Goal: Task Accomplishment & Management: Use online tool/utility

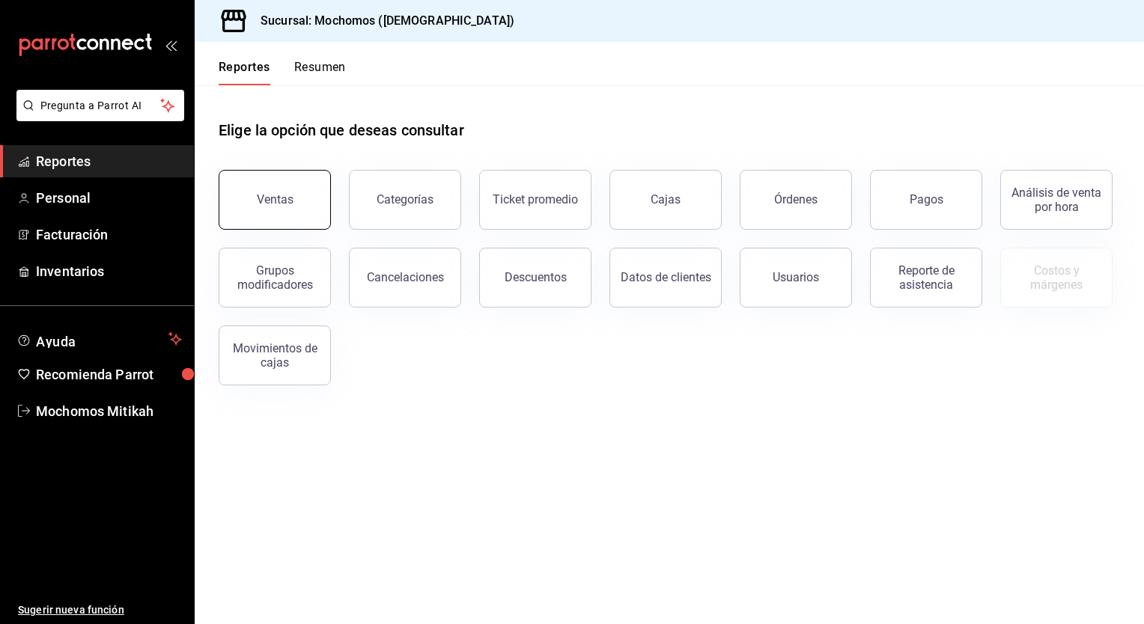
click at [279, 175] on button "Ventas" at bounding box center [275, 200] width 112 height 60
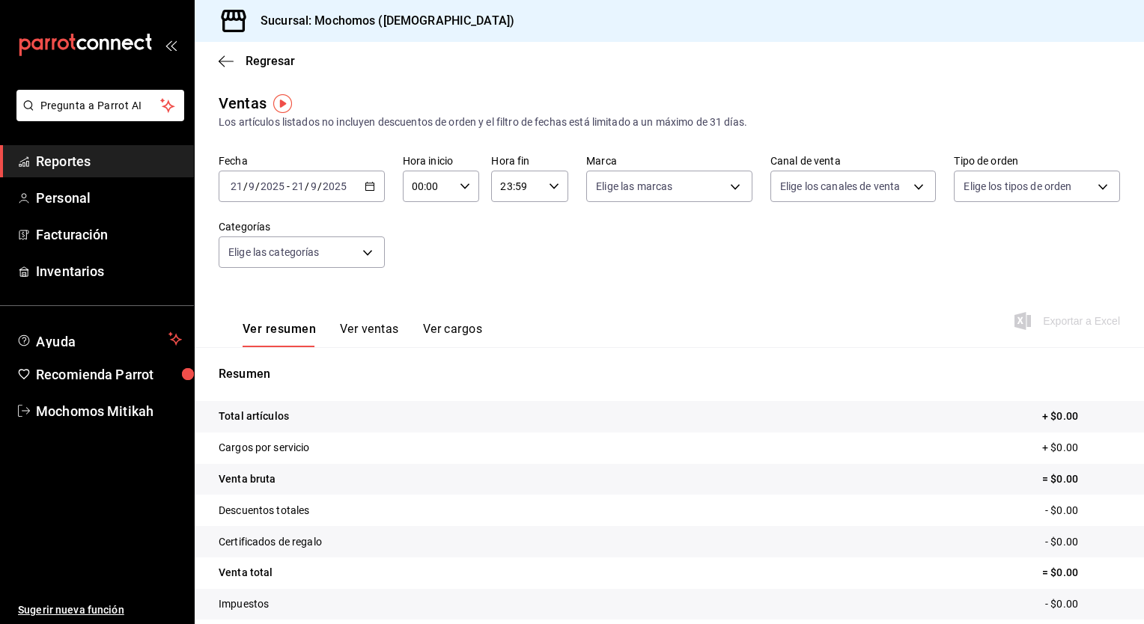
click at [374, 186] on div "2025-09-21 21 / 9 / 2025 - 2025-09-21 21 / 9 / 2025" at bounding box center [302, 186] width 166 height 31
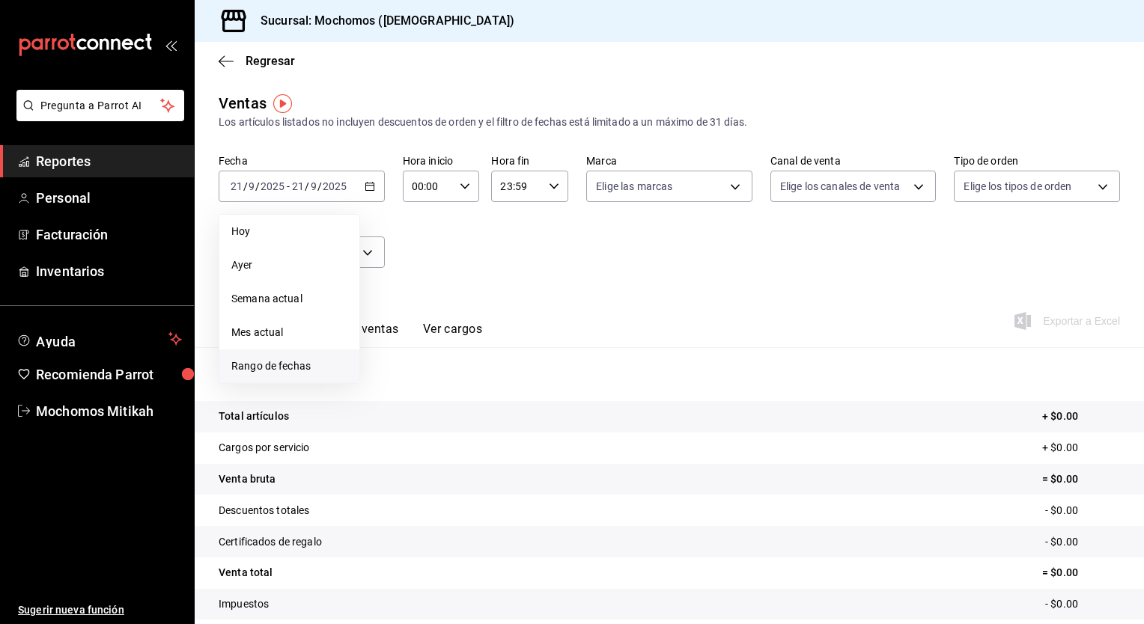
click at [296, 365] on span "Rango de fechas" at bounding box center [289, 367] width 116 height 16
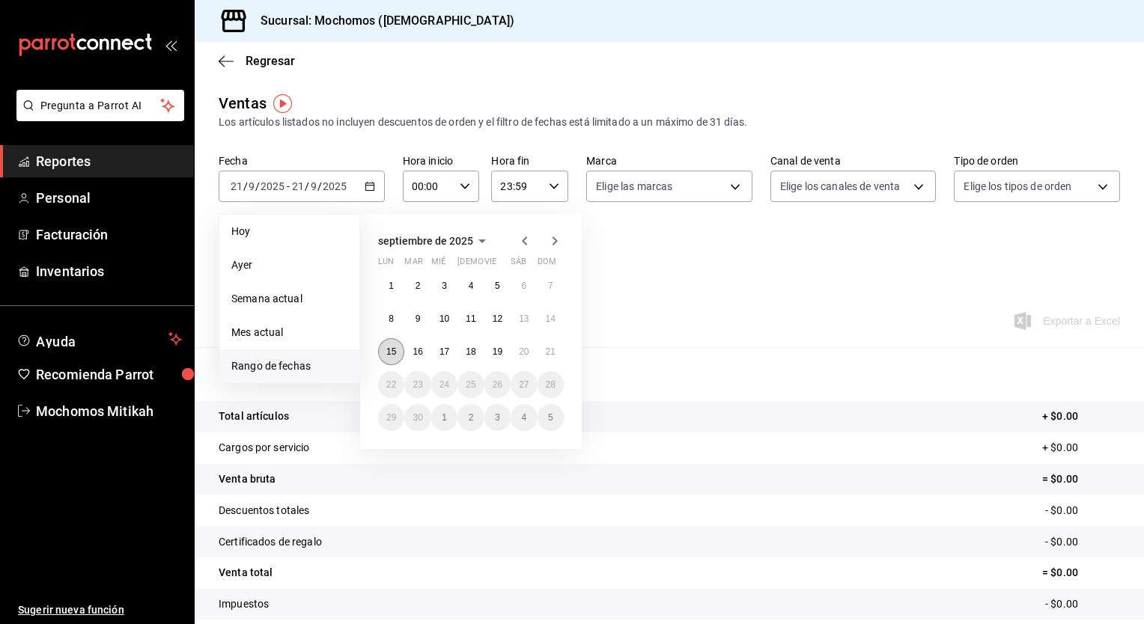
click at [396, 349] on button "15" at bounding box center [391, 351] width 26 height 27
click at [546, 350] on abbr "21" at bounding box center [551, 352] width 10 height 10
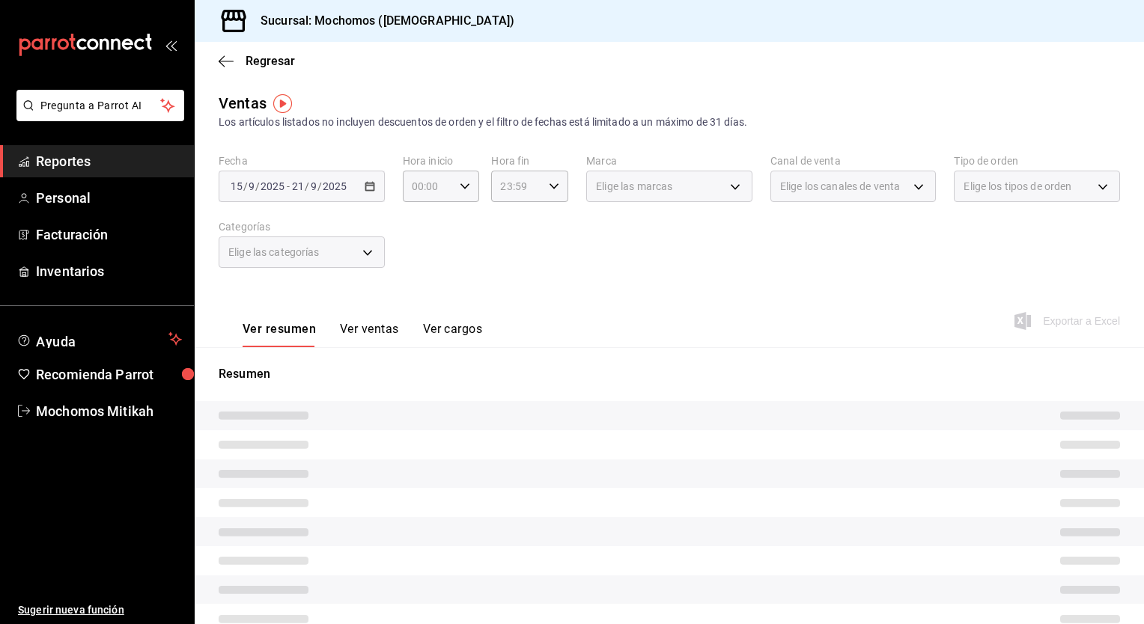
click at [479, 182] on div "Hora inicio 00:00 Hora inicio Hora fin 23:59 Hora fin" at bounding box center [486, 178] width 166 height 48
click at [465, 184] on \(Stroke\) "button" at bounding box center [464, 185] width 9 height 5
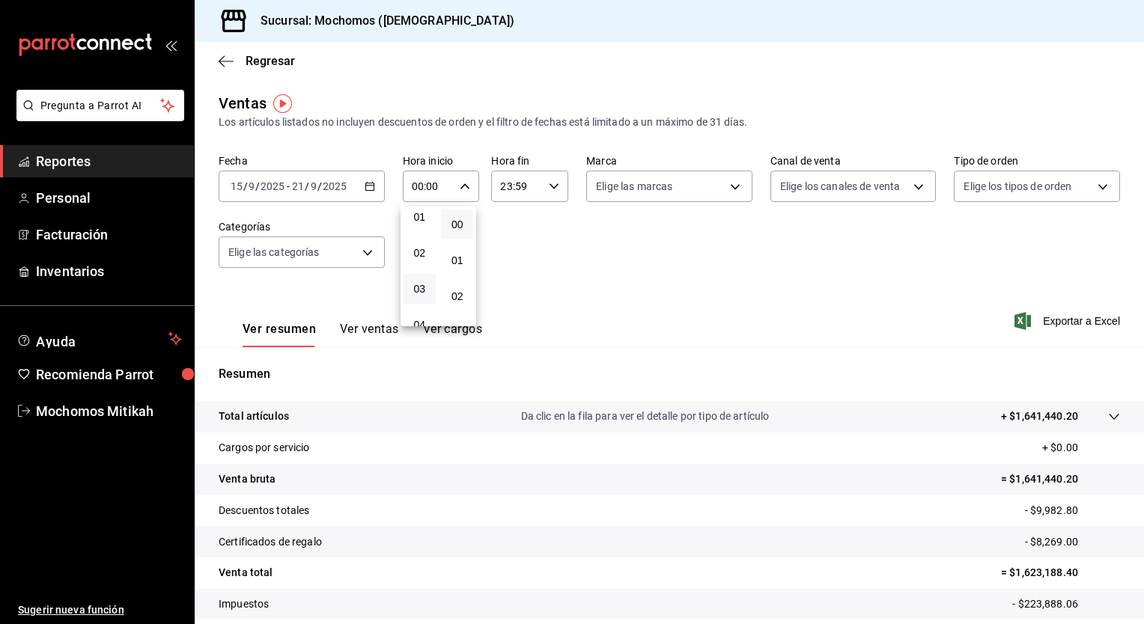
scroll to position [174, 0]
click at [425, 241] on button "05" at bounding box center [420, 231] width 32 height 30
type input "05:00"
click at [556, 187] on div at bounding box center [572, 312] width 1144 height 624
click at [554, 188] on icon "button" at bounding box center [554, 186] width 10 height 10
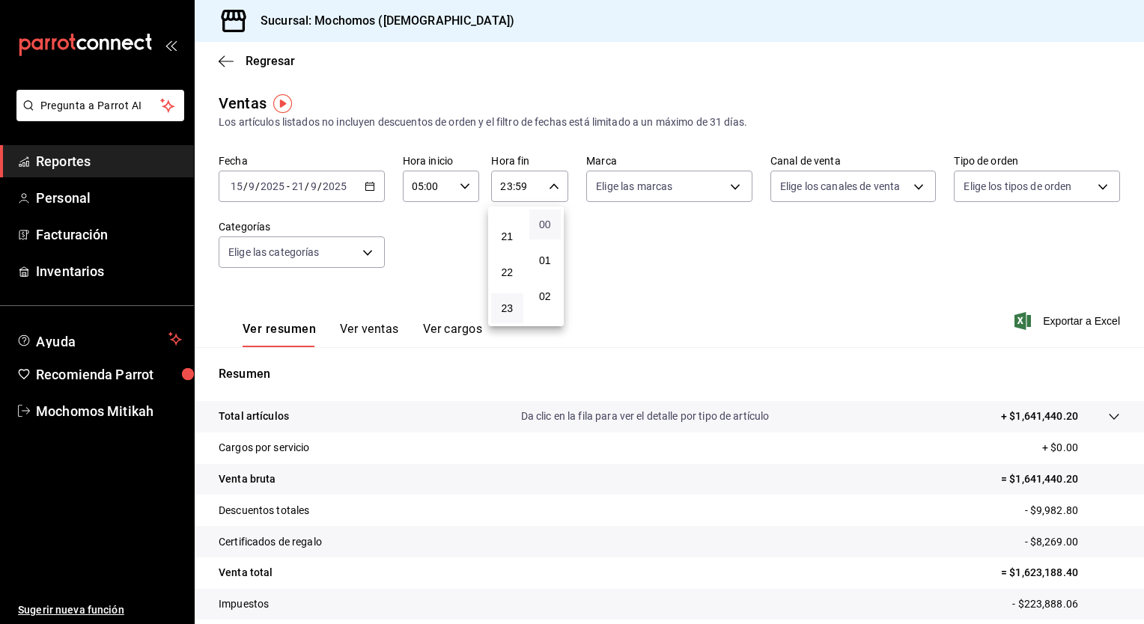
click at [542, 227] on span "00" at bounding box center [545, 225] width 14 height 12
click at [507, 249] on span "05" at bounding box center [507, 243] width 14 height 12
type input "05:00"
click at [1070, 320] on div at bounding box center [572, 312] width 1144 height 624
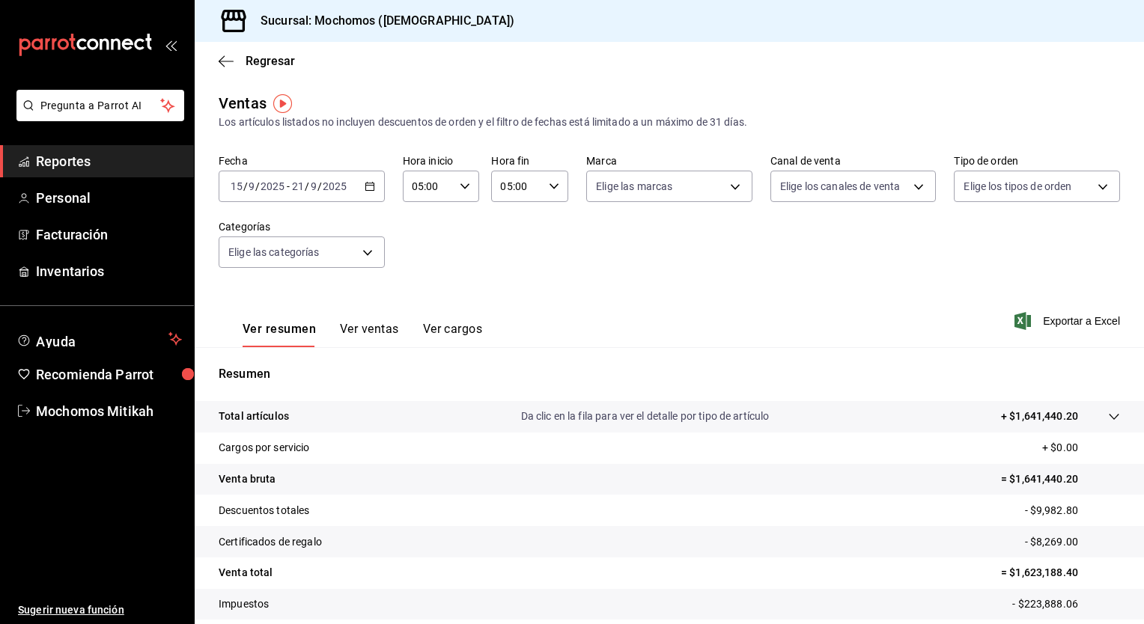
click at [1070, 320] on span "Exportar a Excel" at bounding box center [1069, 321] width 103 height 18
